Goal: Information Seeking & Learning: Learn about a topic

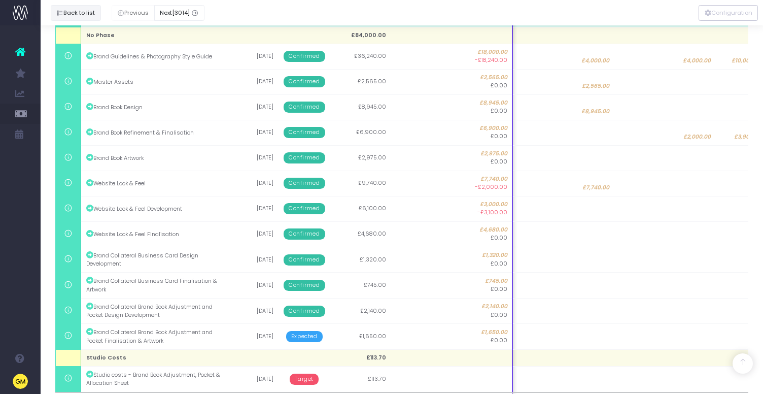
scroll to position [0, 226]
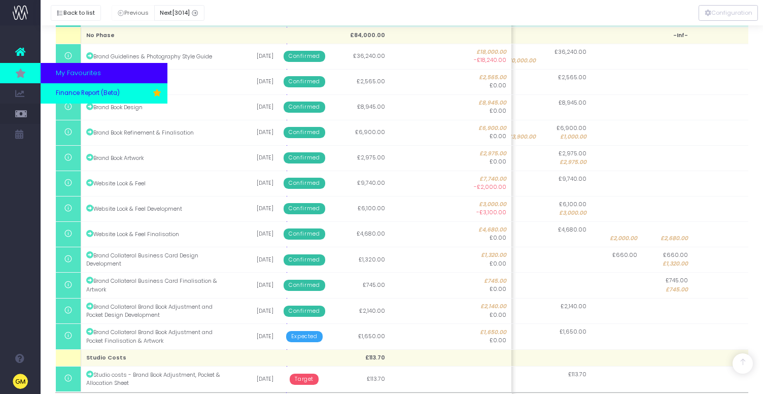
click at [69, 89] on span "Finance Report (Beta)" at bounding box center [88, 93] width 64 height 9
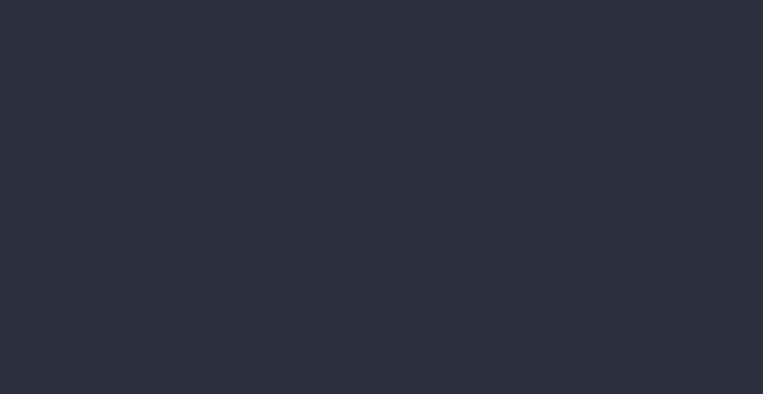
select select "finances"
select select "job"
select select "revrec"
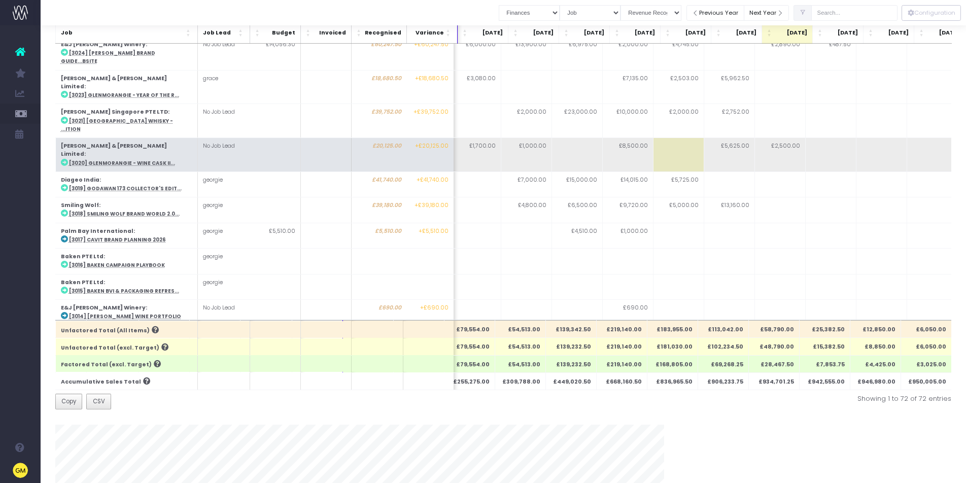
scroll to position [0, 111]
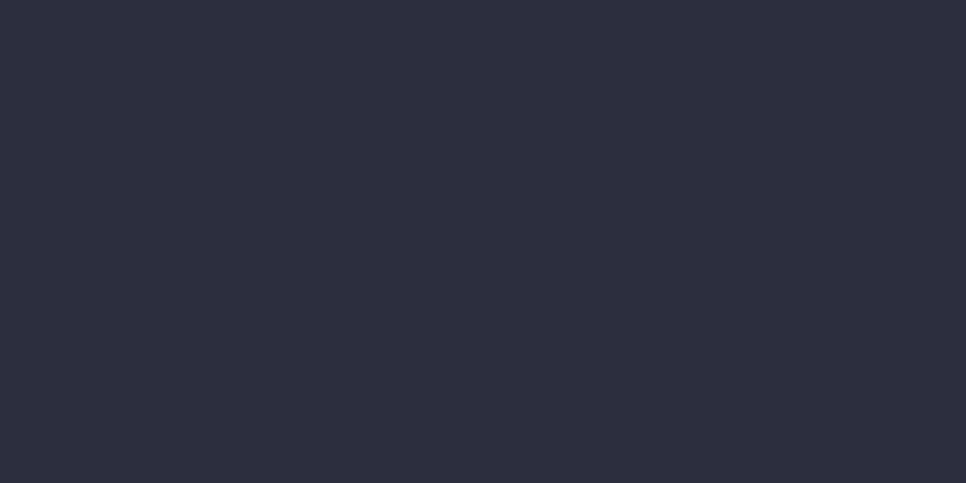
select select "finances"
select select "job"
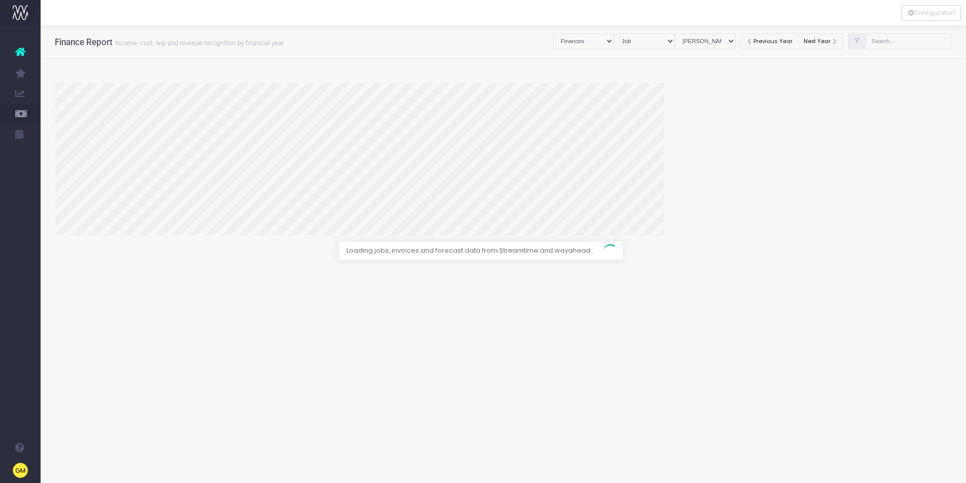
select select "revrec"
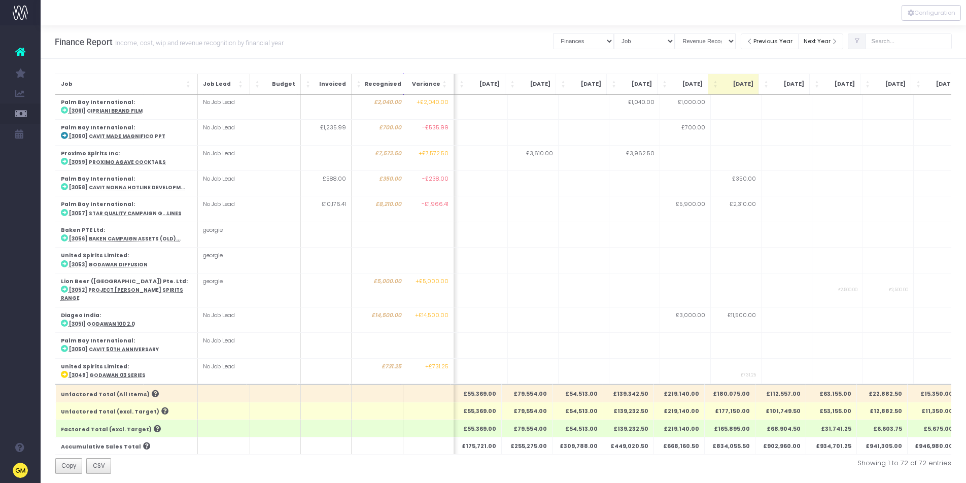
scroll to position [633, 54]
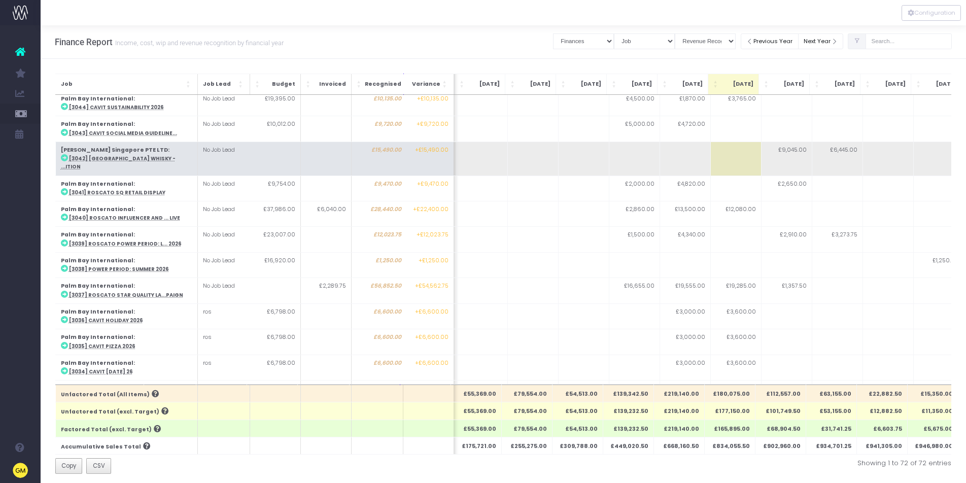
click at [114, 155] on abbr "[3042] [GEOGRAPHIC_DATA] Whisky - ...ition" at bounding box center [117, 162] width 115 height 15
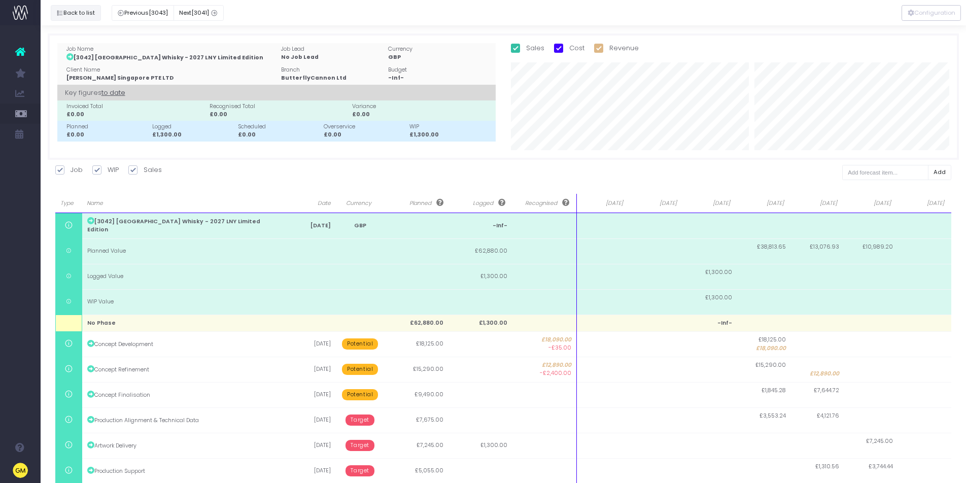
click at [80, 15] on button "Back to list" at bounding box center [76, 13] width 50 height 16
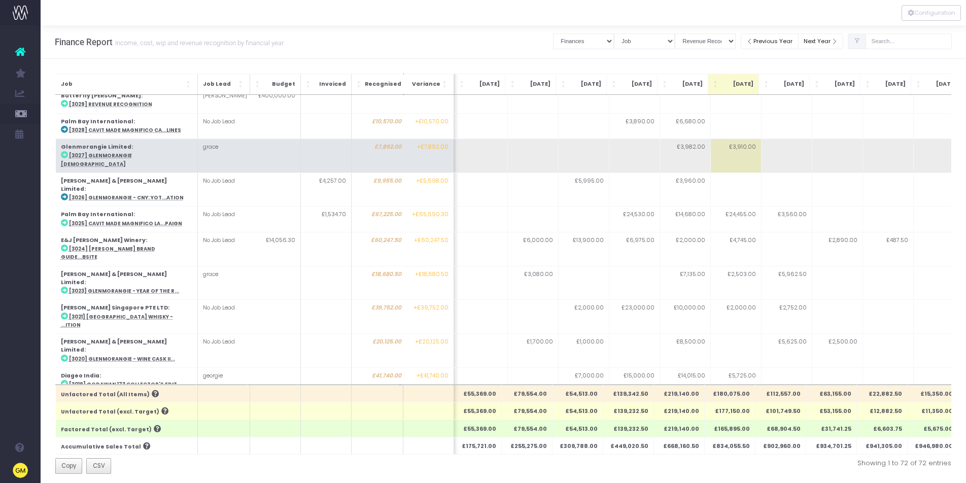
scroll to position [1426, 54]
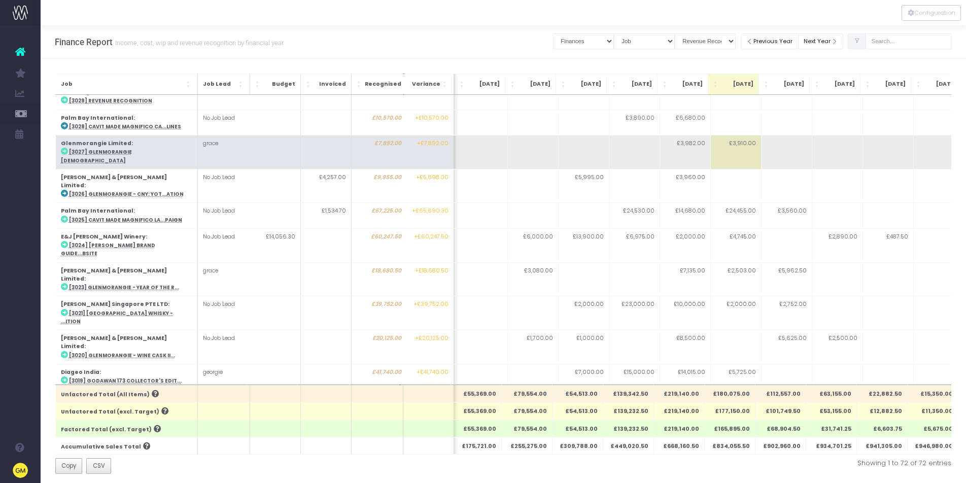
click at [130, 149] on abbr "[3027] Glenmorangie [DEMOGRAPHIC_DATA]" at bounding box center [95, 156] width 71 height 15
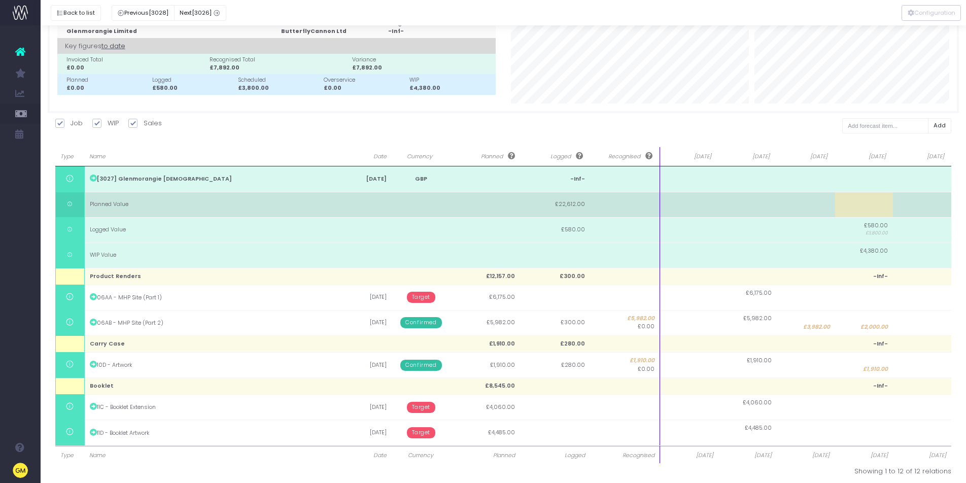
scroll to position [54, 0]
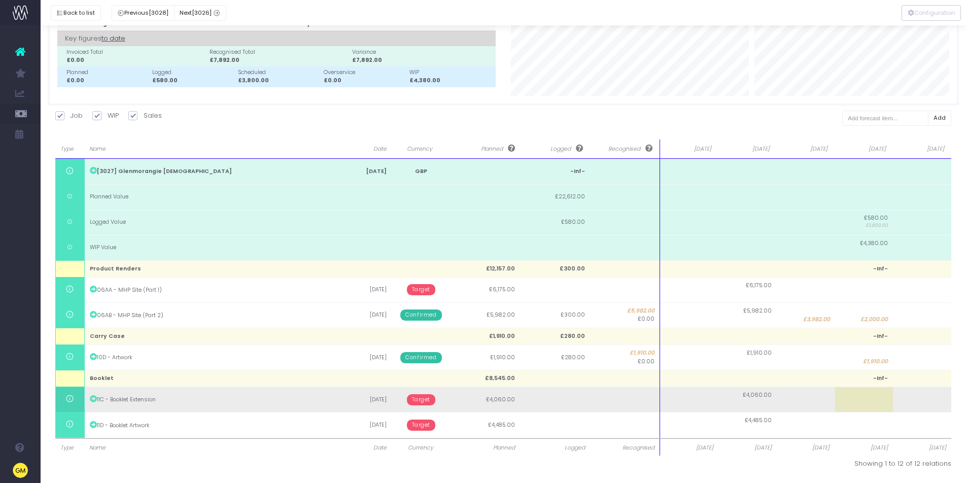
click at [429, 401] on span "Target" at bounding box center [421, 399] width 29 height 11
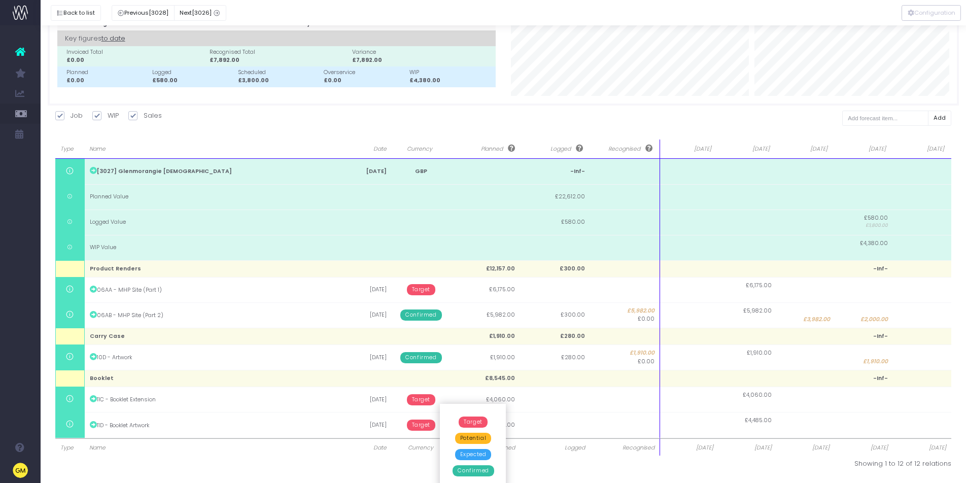
click at [461, 472] on span "Confirmed" at bounding box center [473, 470] width 41 height 11
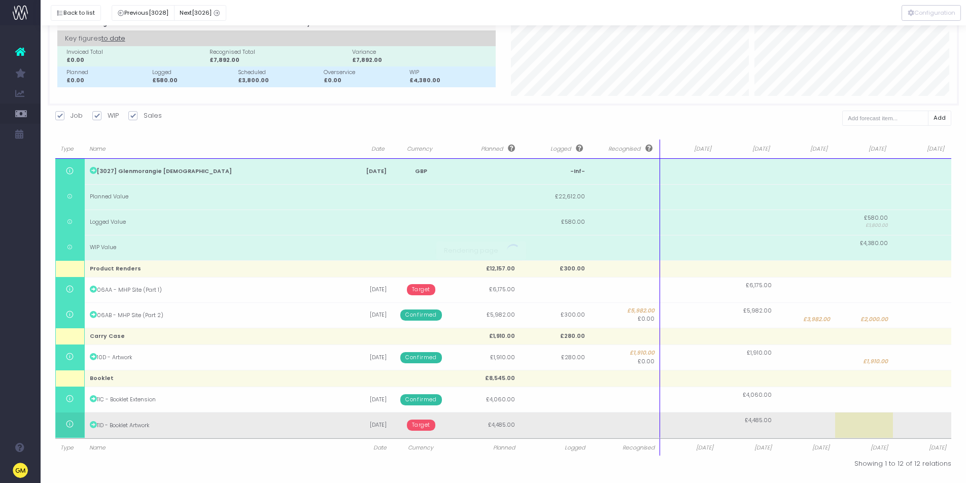
click at [418, 427] on span "Target" at bounding box center [421, 425] width 29 height 11
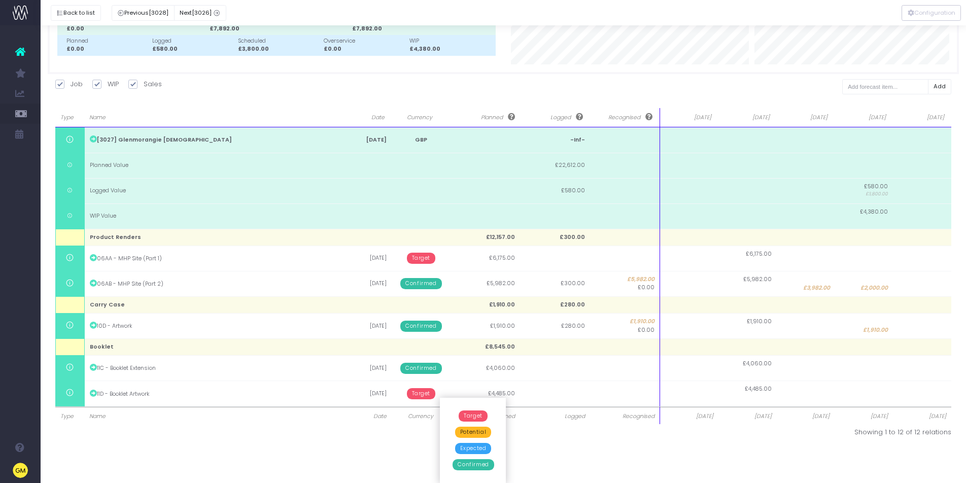
click at [471, 466] on span "Confirmed" at bounding box center [473, 464] width 41 height 11
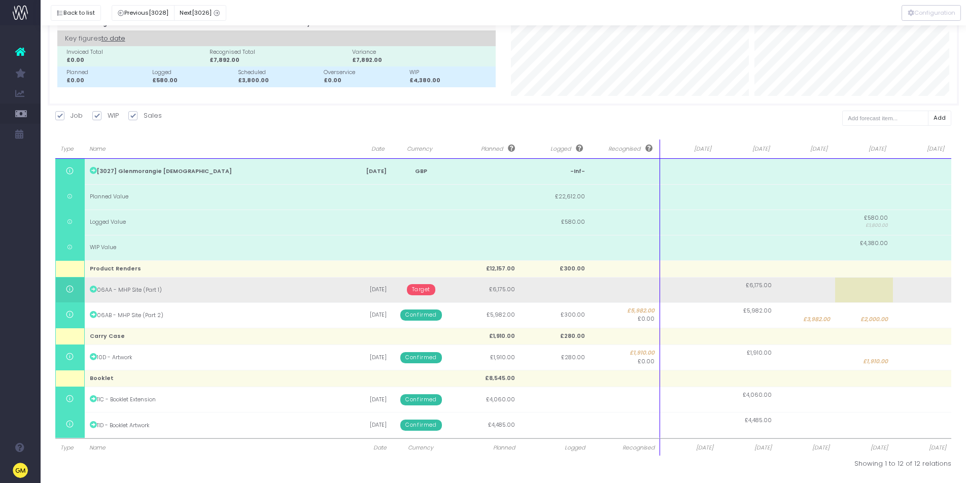
click at [420, 289] on span "Target" at bounding box center [421, 289] width 29 height 11
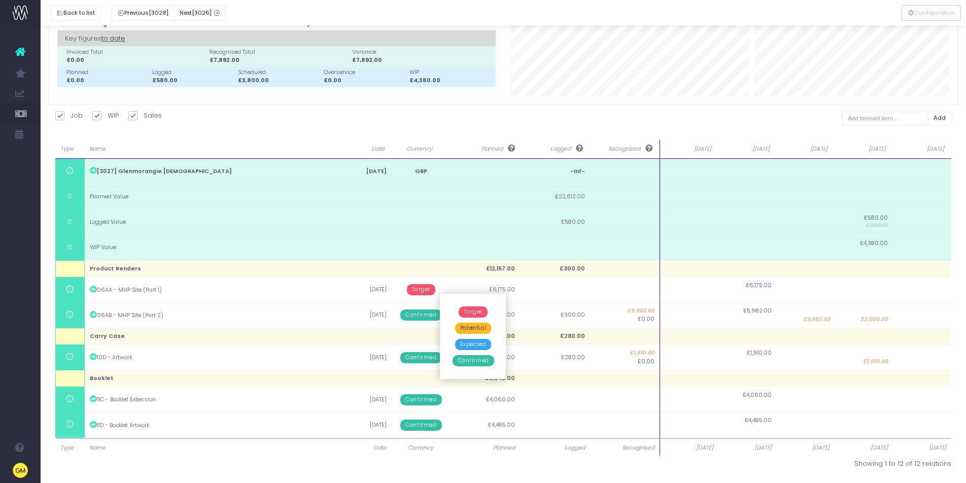
click at [486, 361] on span "Confirmed" at bounding box center [473, 360] width 41 height 11
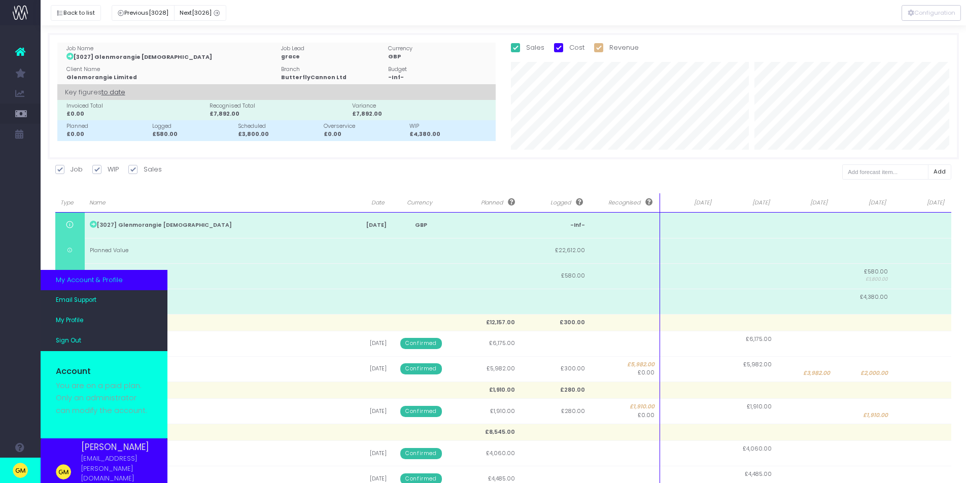
scroll to position [0, 0]
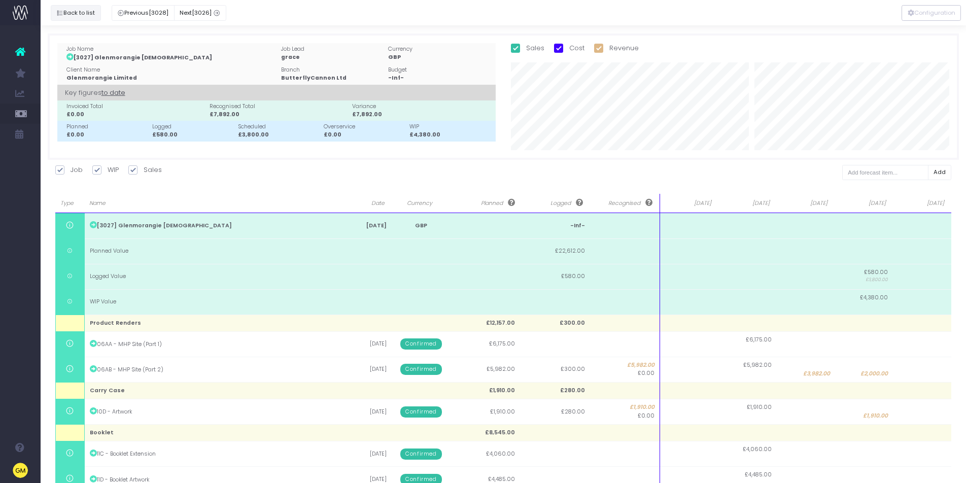
click at [70, 14] on button "Back to list" at bounding box center [76, 13] width 50 height 16
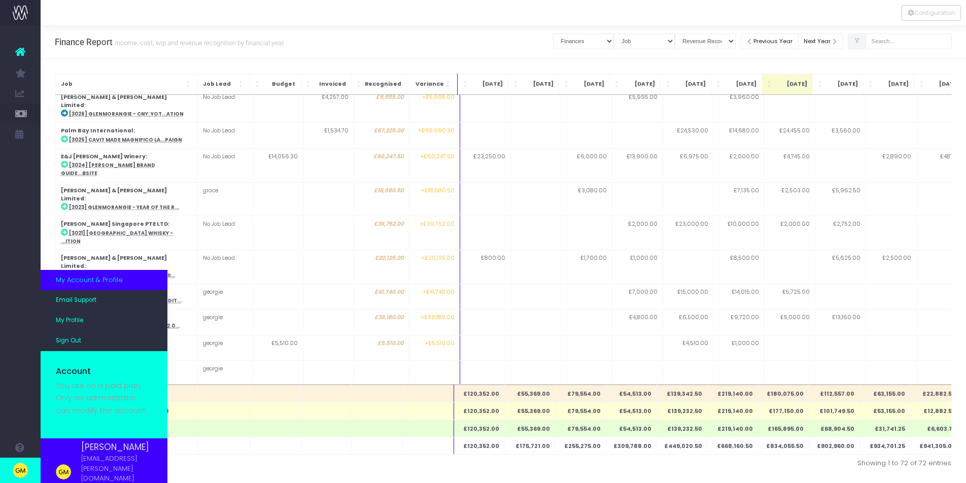
scroll to position [1508, 0]
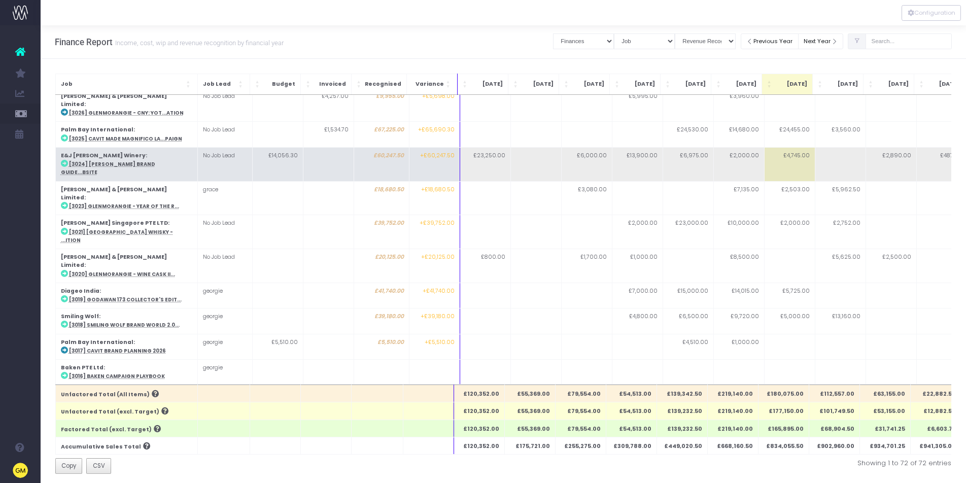
click at [119, 161] on abbr "[3024] [PERSON_NAME] Brand Guide...bsite" at bounding box center [108, 168] width 94 height 15
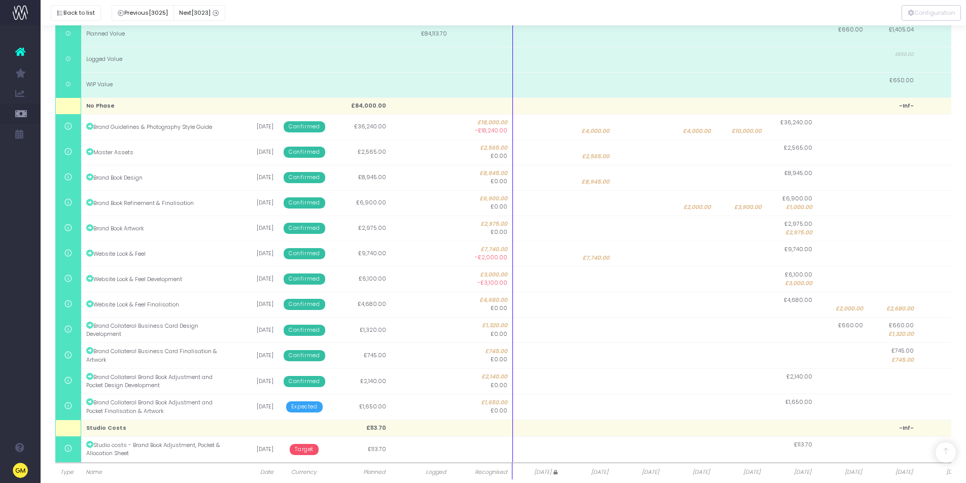
scroll to position [237, 0]
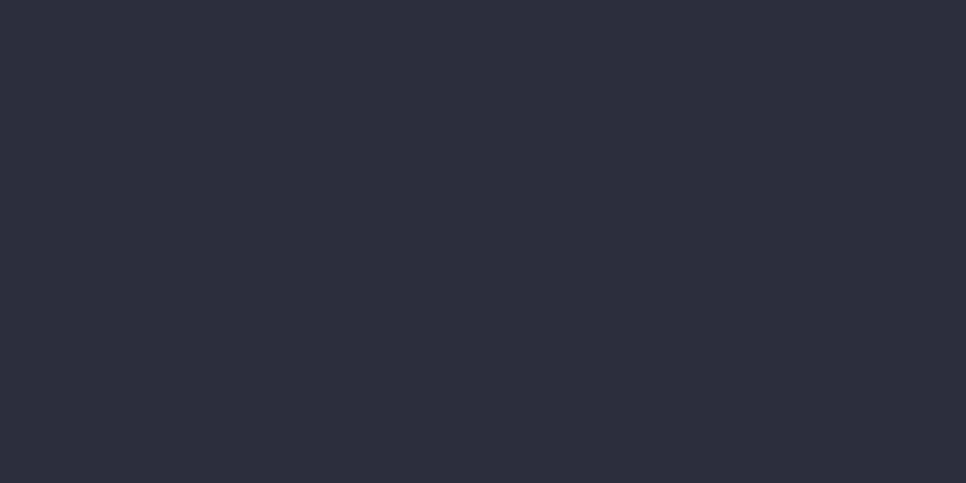
select select "finances"
select select "job"
select select "revrec"
